Goal: Transaction & Acquisition: Purchase product/service

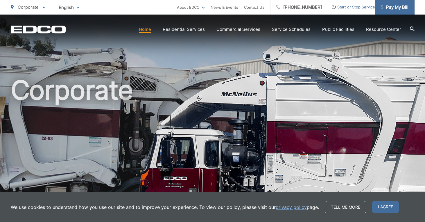
click at [386, 6] on span "Pay My Bill" at bounding box center [395, 7] width 28 height 7
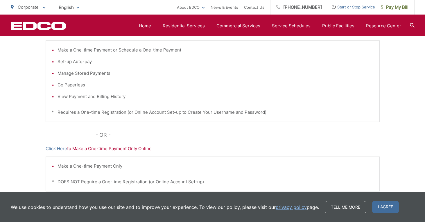
scroll to position [143, 0]
click at [56, 145] on link "Click Here" at bounding box center [57, 147] width 22 height 7
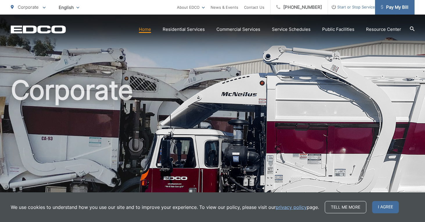
click at [397, 10] on span "Pay My Bill" at bounding box center [395, 7] width 28 height 7
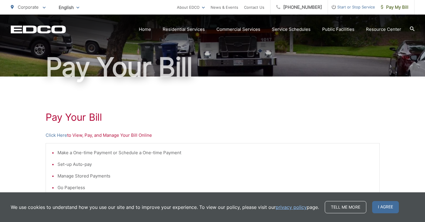
scroll to position [37, 0]
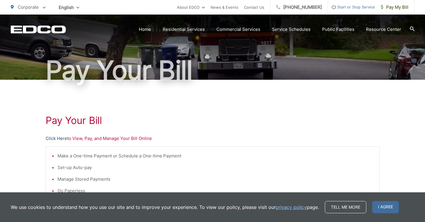
click at [58, 137] on link "Click Here" at bounding box center [57, 138] width 22 height 7
